Goal: Book appointment/travel/reservation

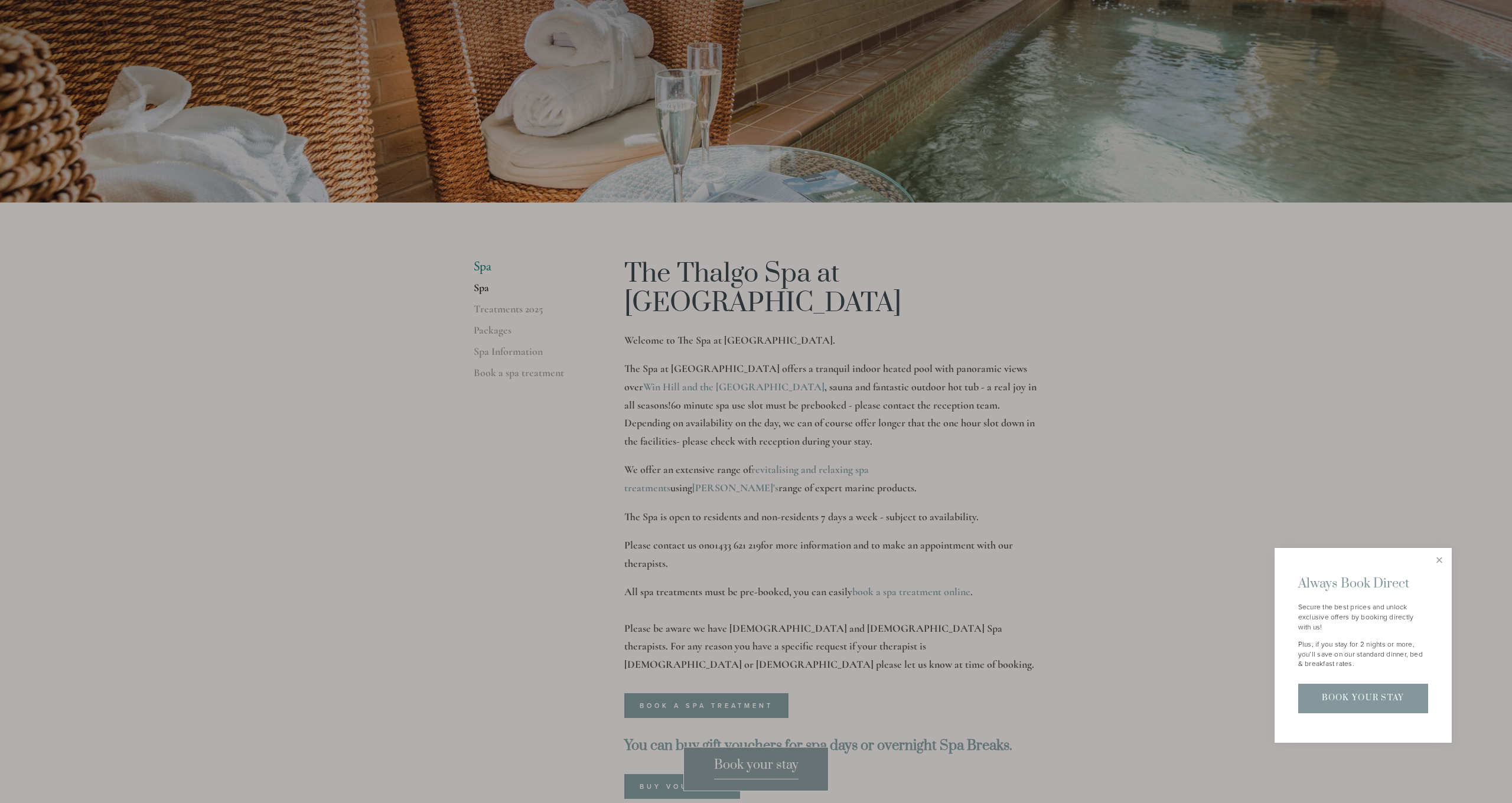
scroll to position [178, 0]
click at [921, 558] on div at bounding box center [756, 401] width 1512 height 803
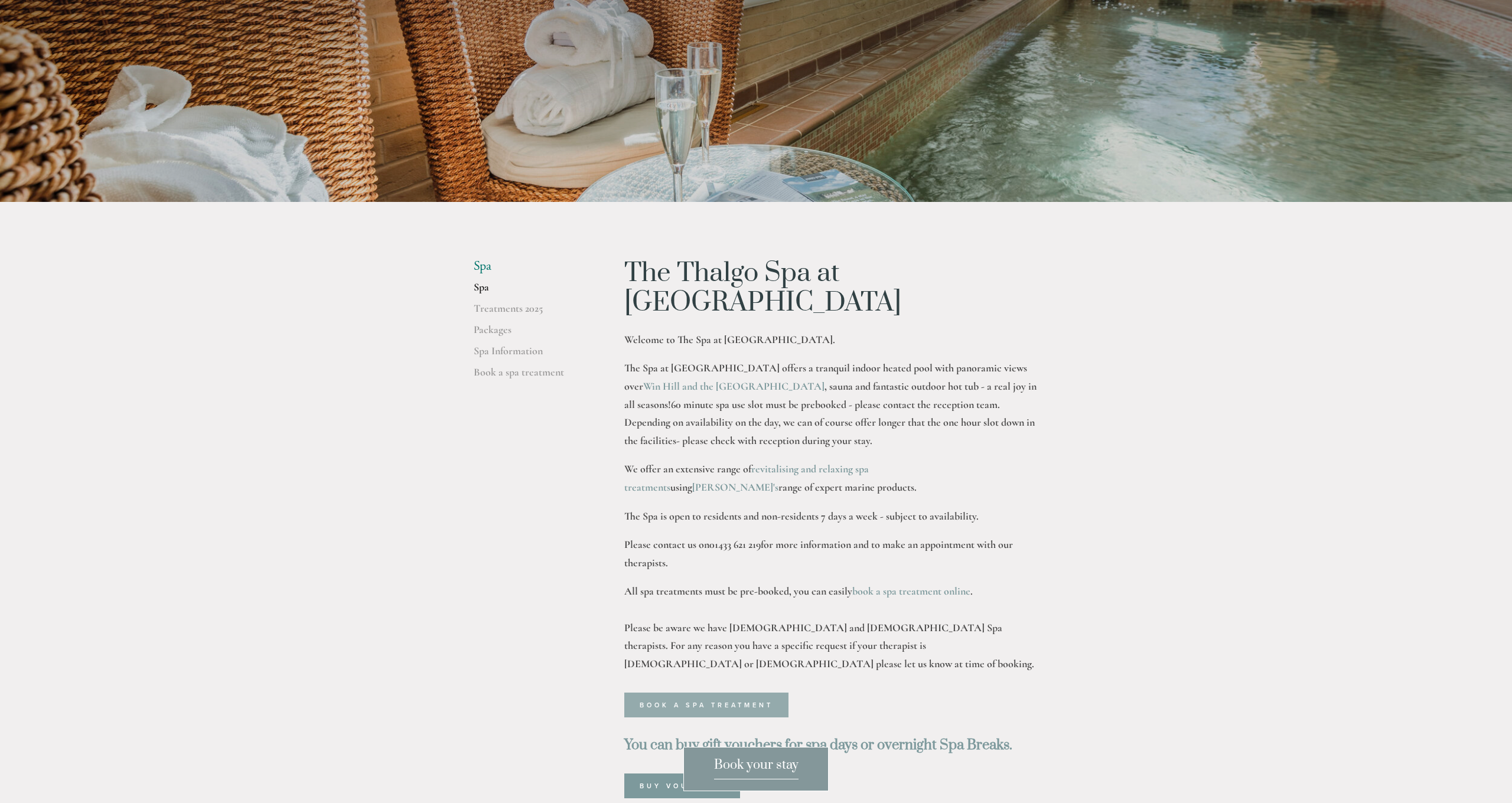
click at [711, 693] on link "Book a spa treatment" at bounding box center [706, 705] width 164 height 25
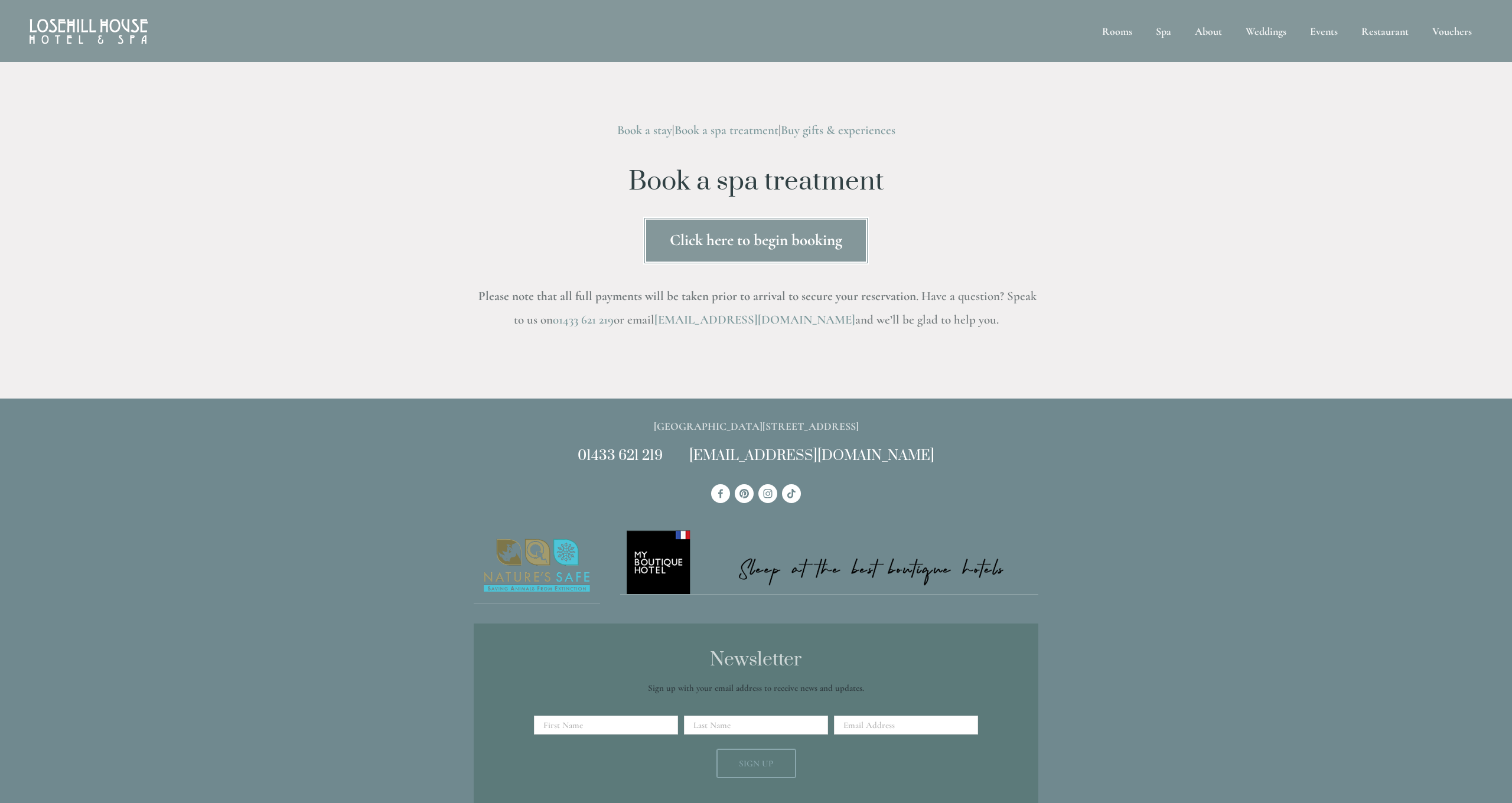
click at [722, 253] on link "Click here to begin booking" at bounding box center [756, 240] width 225 height 48
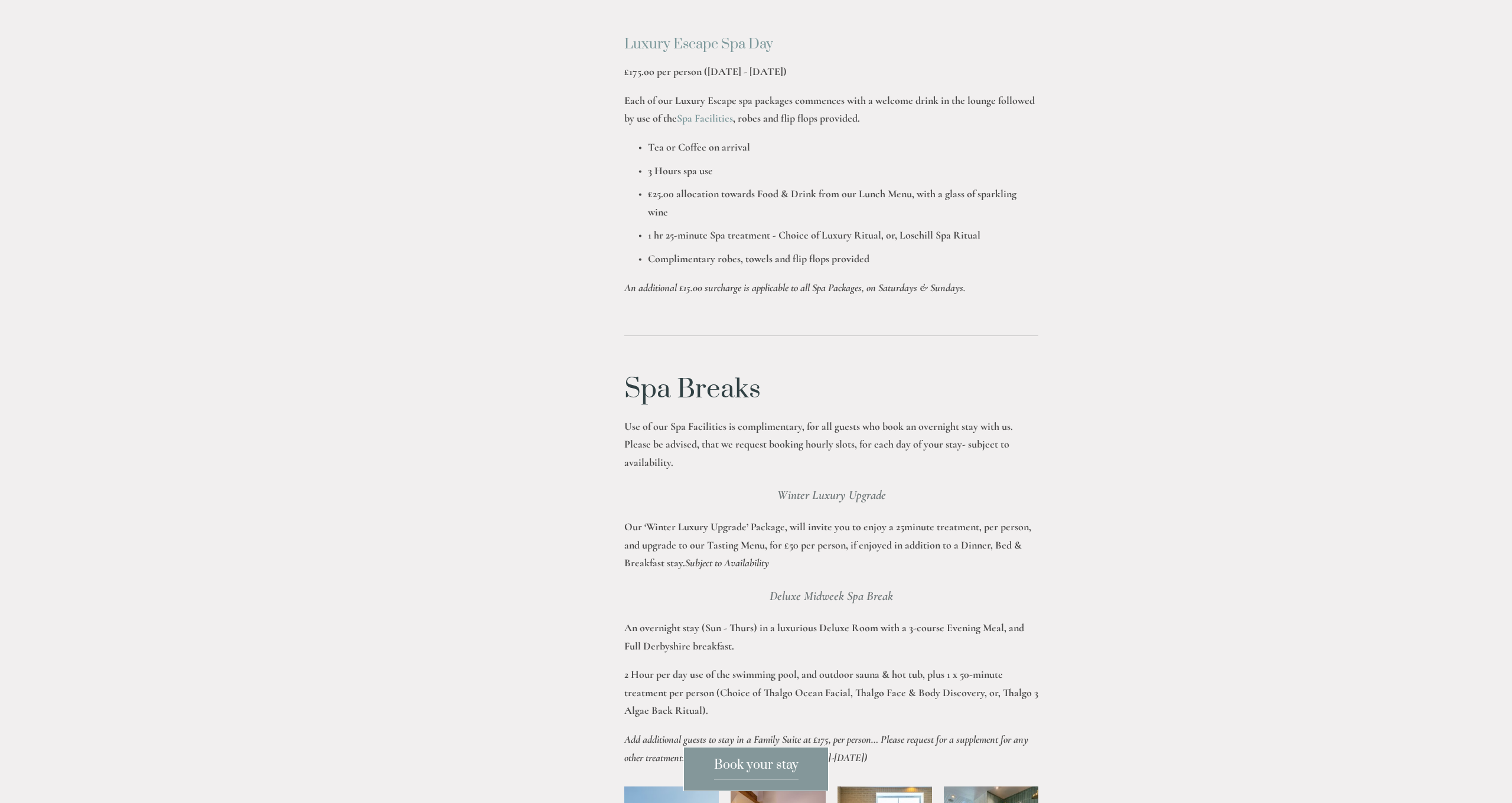
scroll to position [1390, 0]
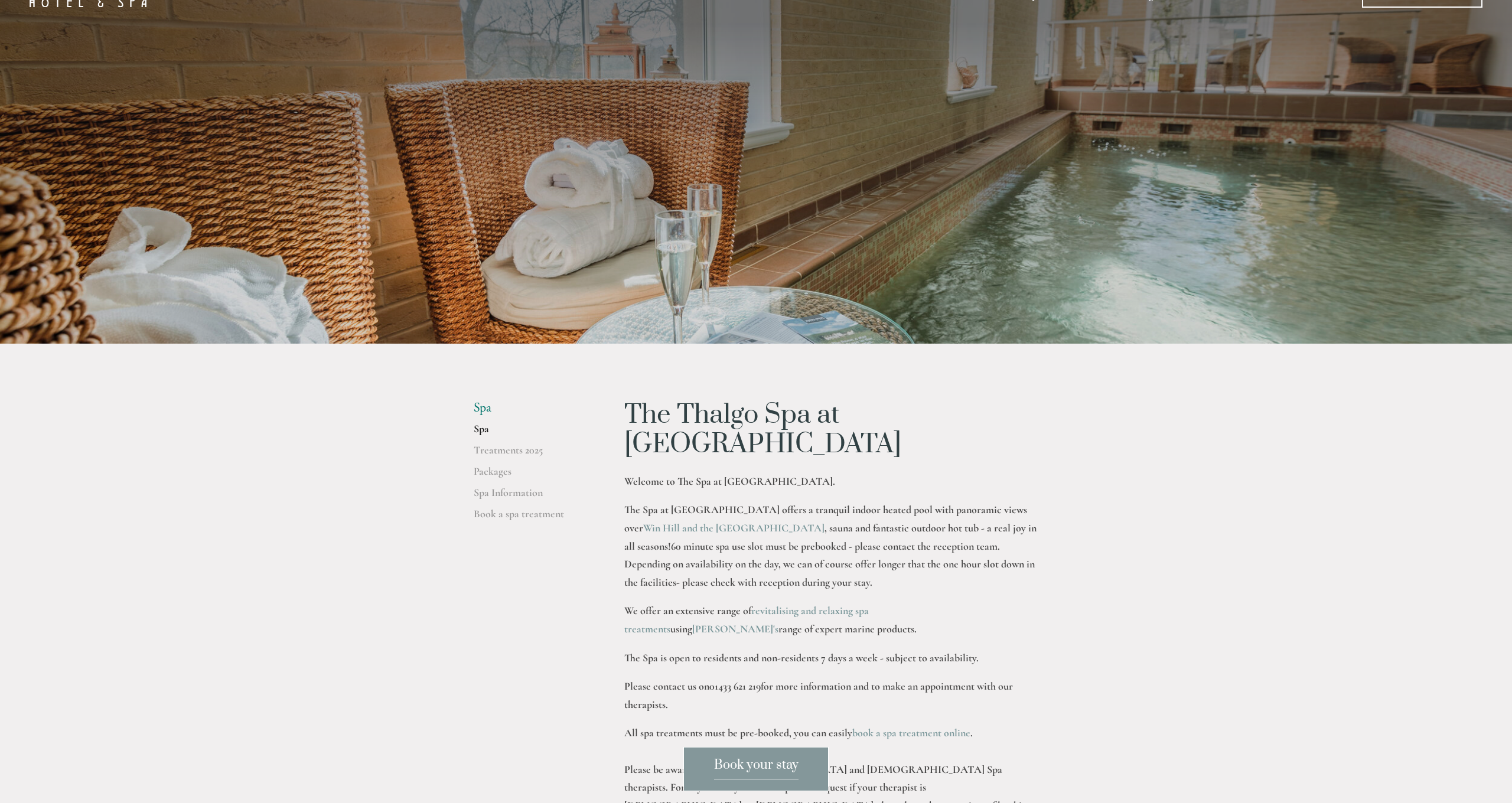
scroll to position [36, 1]
click at [508, 451] on link "Treatments 2025" at bounding box center [530, 454] width 113 height 21
